Goal: Feedback & Contribution: Submit feedback/report problem

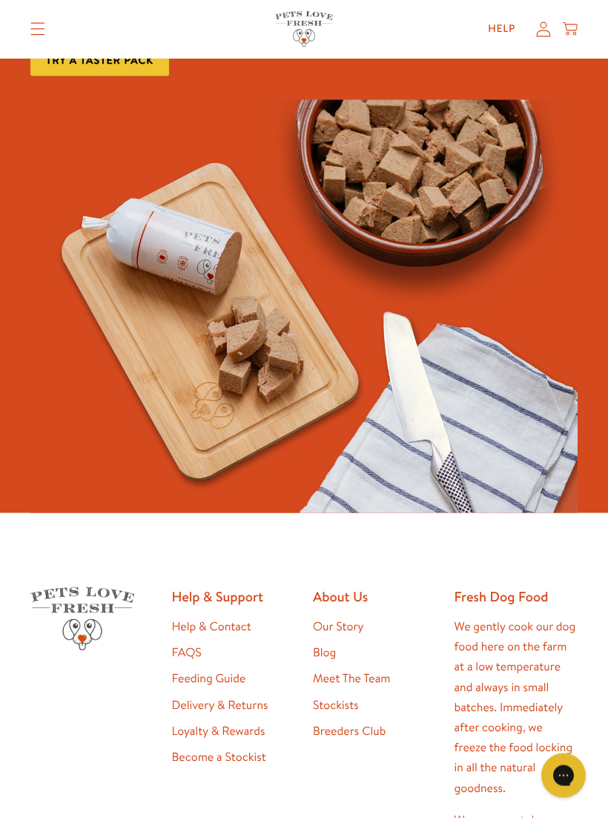
scroll to position [3535, 0]
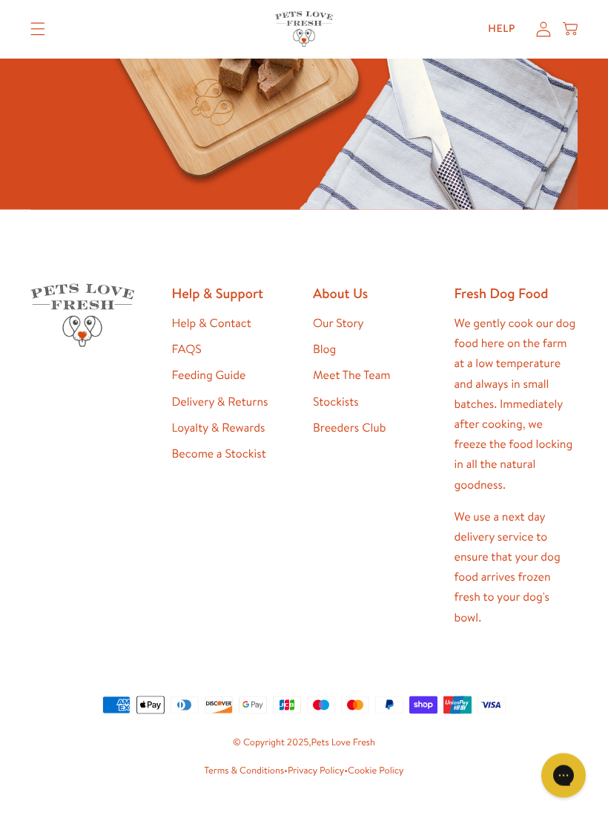
click at [229, 317] on link "Help & Contact" at bounding box center [211, 323] width 79 height 16
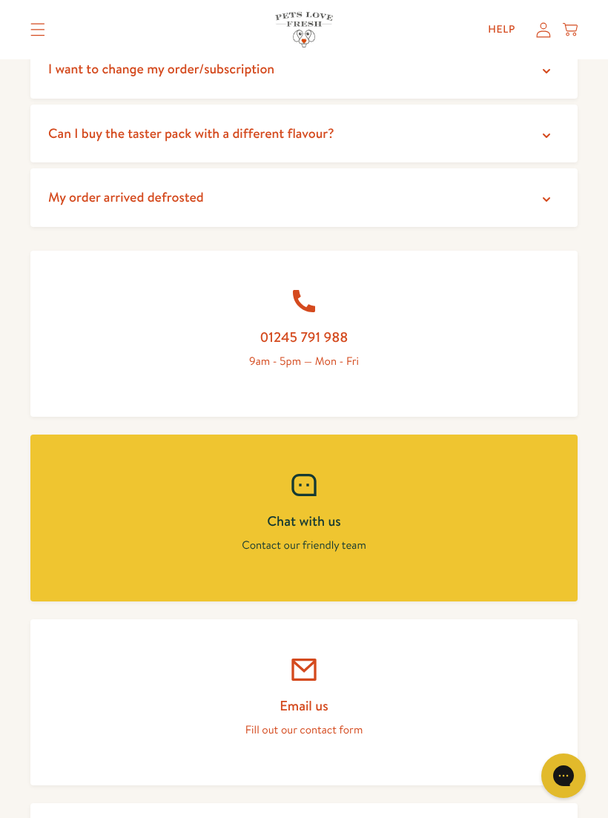
scroll to position [668, 0]
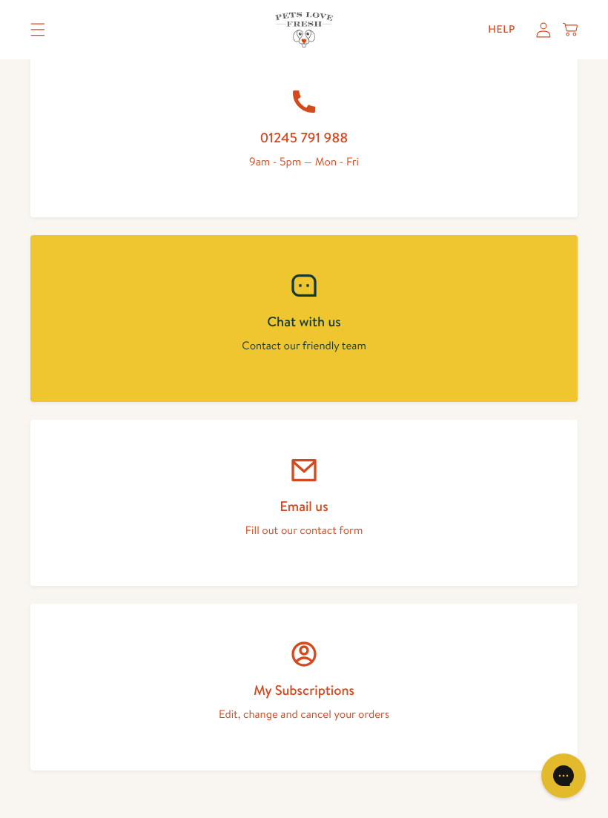
click at [343, 484] on link "Email us Fill out our contact form" at bounding box center [303, 503] width 547 height 167
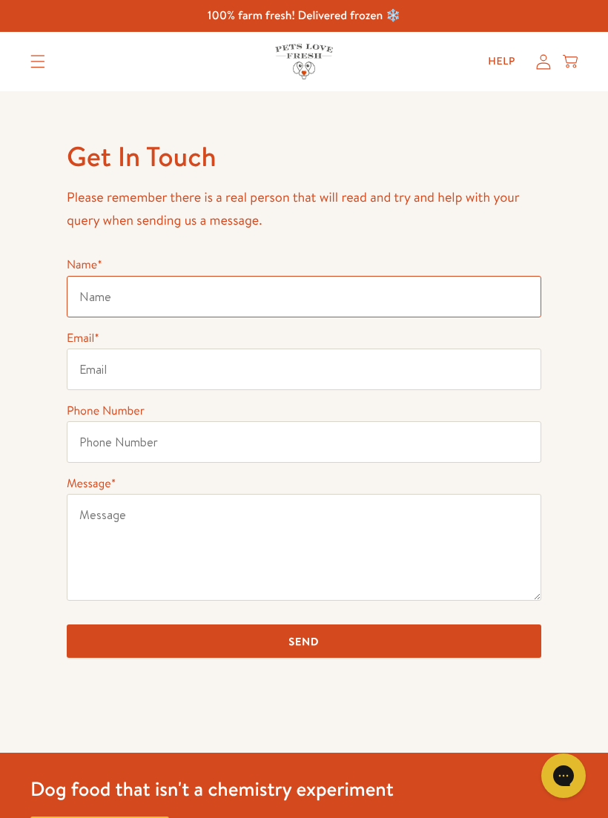
click at [119, 292] on input "Name *" at bounding box center [304, 297] width 475 height 42
type input "June Lindsay"
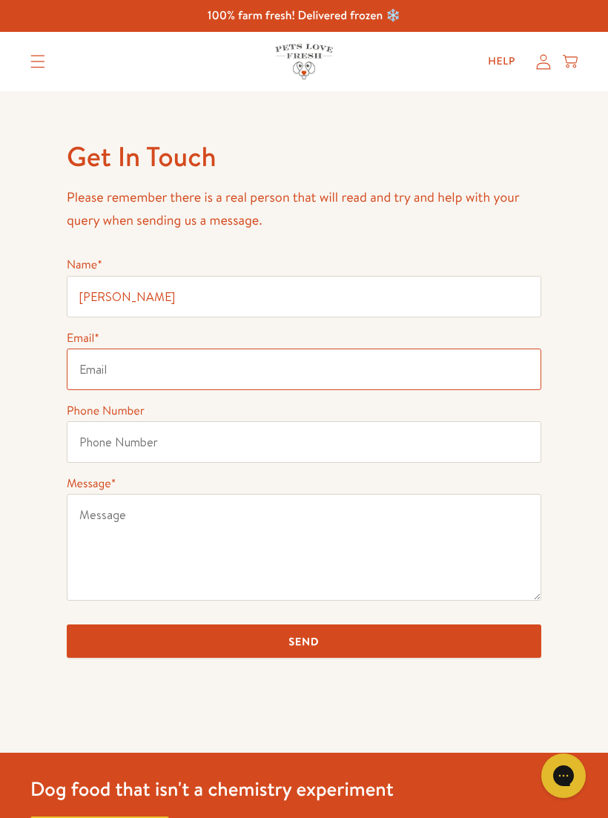
click at [108, 369] on input "Email *" at bounding box center [304, 370] width 475 height 42
type input "junelindsay3@icloud.com"
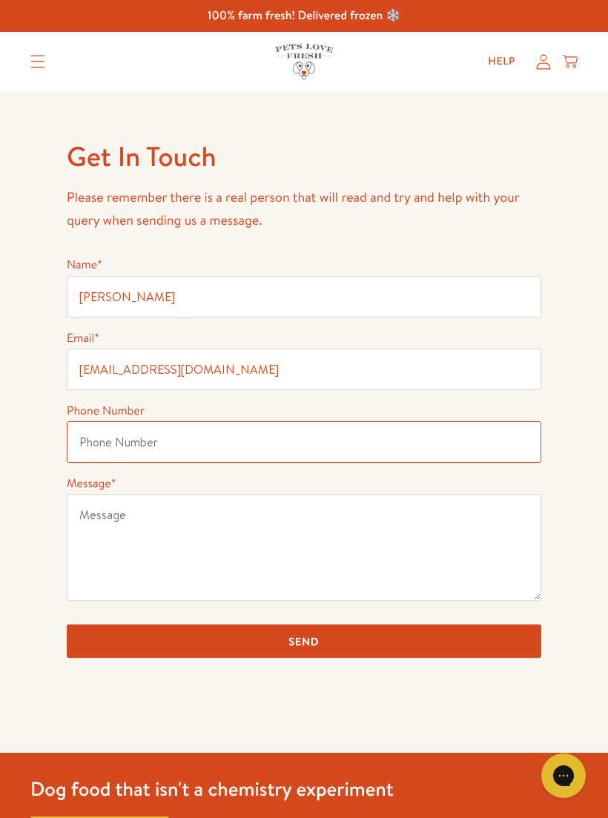
click at [109, 440] on input "Phone Number" at bounding box center [304, 442] width 475 height 42
type input "07759145736"
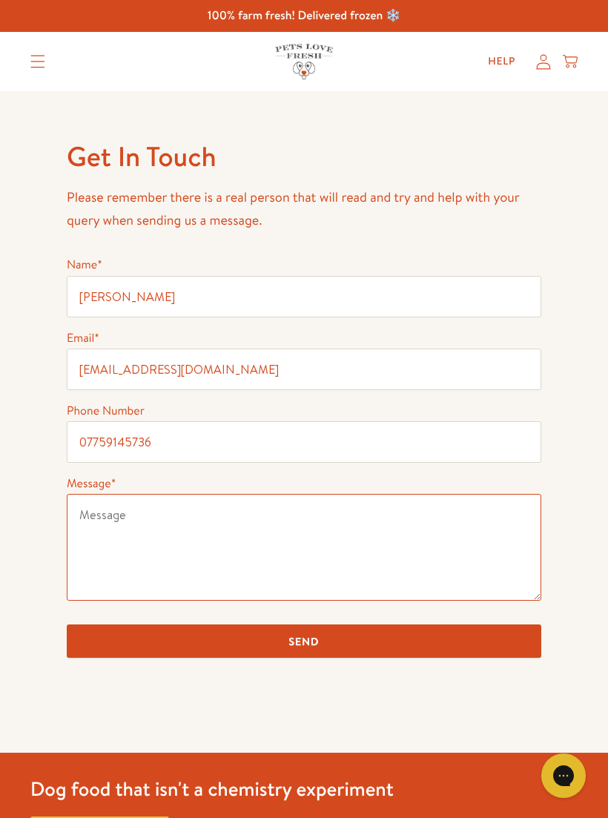
click at [131, 516] on textarea "Message *" at bounding box center [304, 547] width 475 height 107
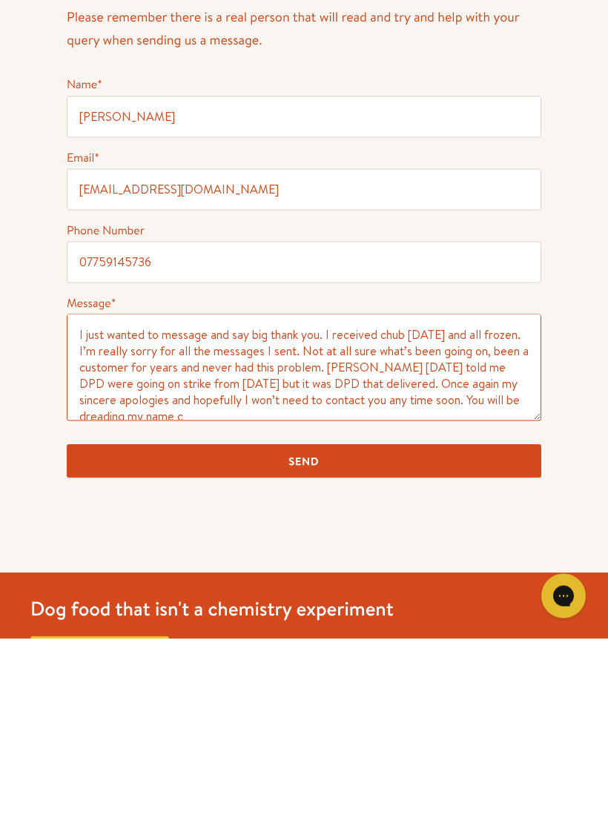
scroll to position [5, 0]
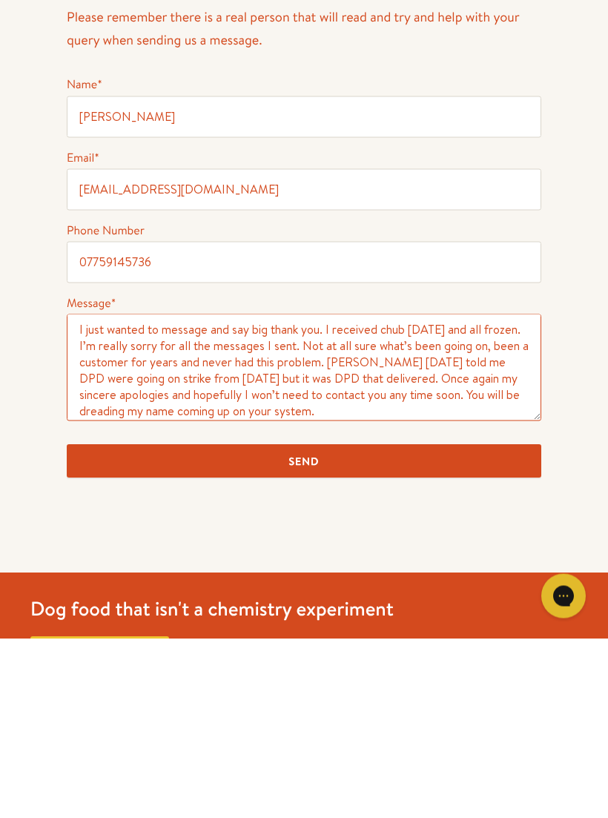
type textarea "I just wanted to message and say big thank you. I received chub today and all f…"
click at [320, 625] on input "Send" at bounding box center [304, 641] width 475 height 33
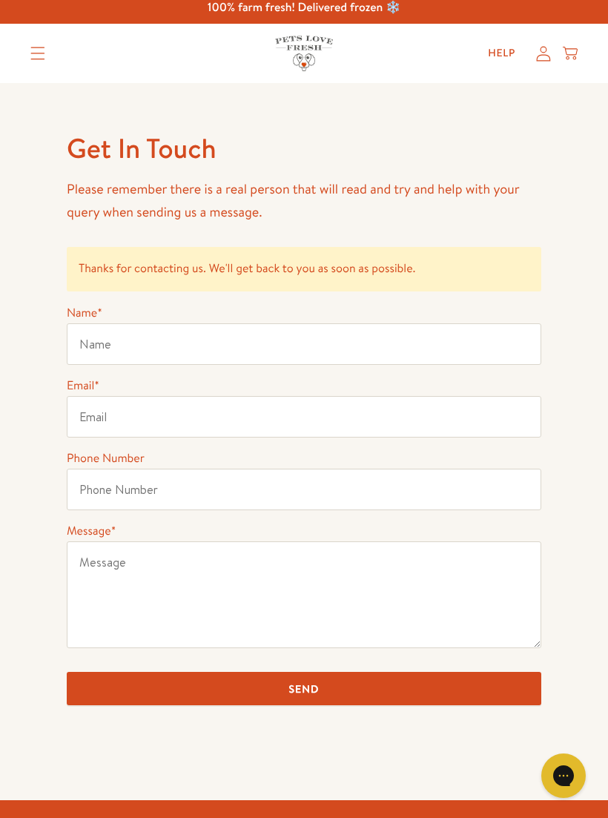
scroll to position [7, 0]
